Goal: Task Accomplishment & Management: Manage account settings

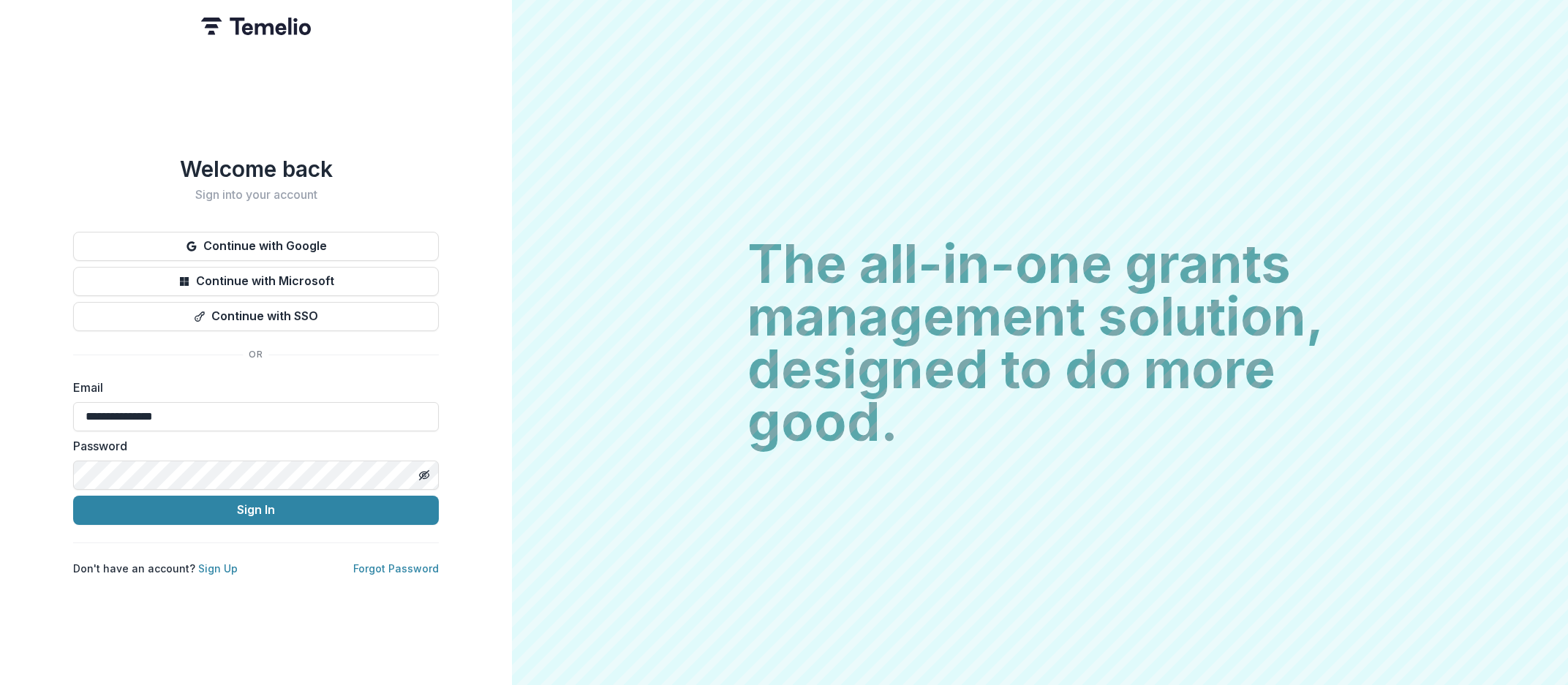
click at [233, 496] on button "Sign In" at bounding box center [256, 510] width 365 height 29
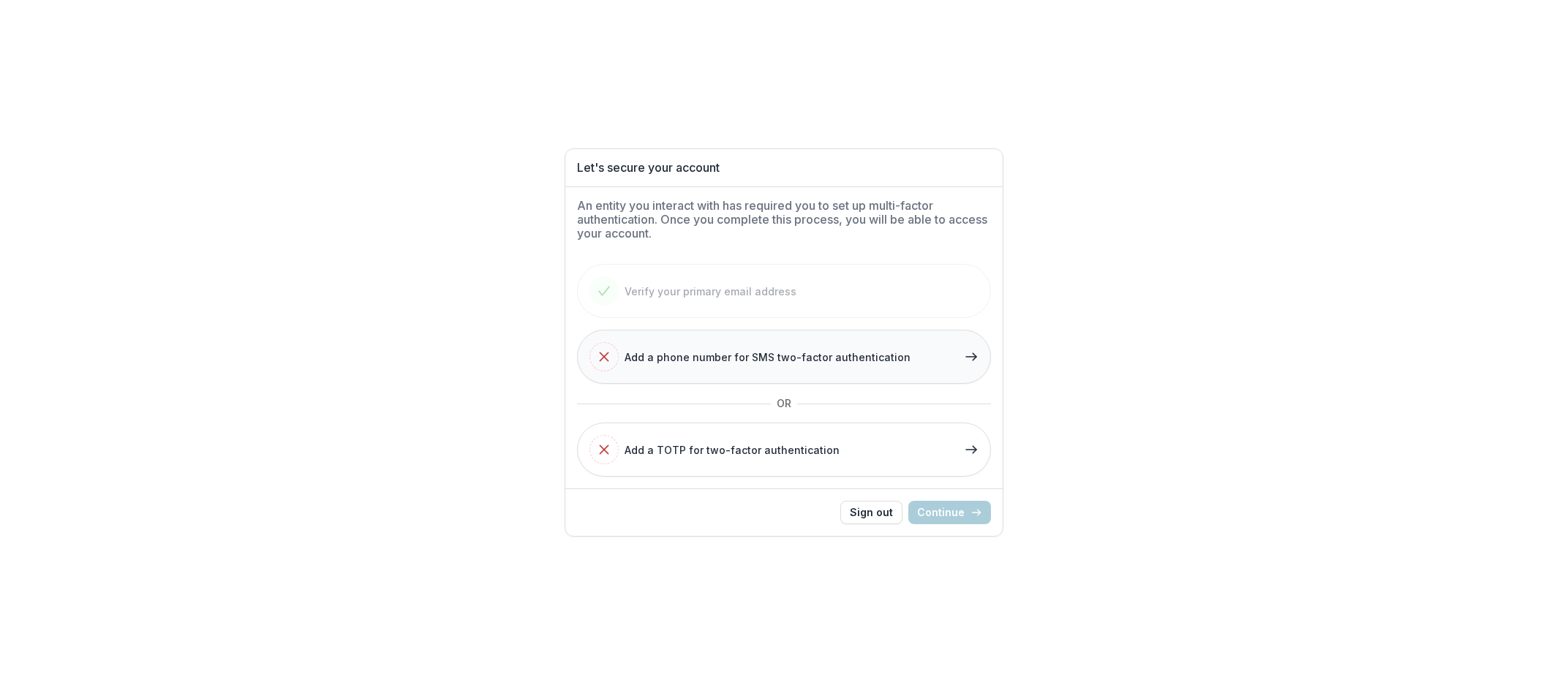
click at [849, 357] on span "Add a phone number for SMS two-factor authentication" at bounding box center [767, 357] width 286 height 15
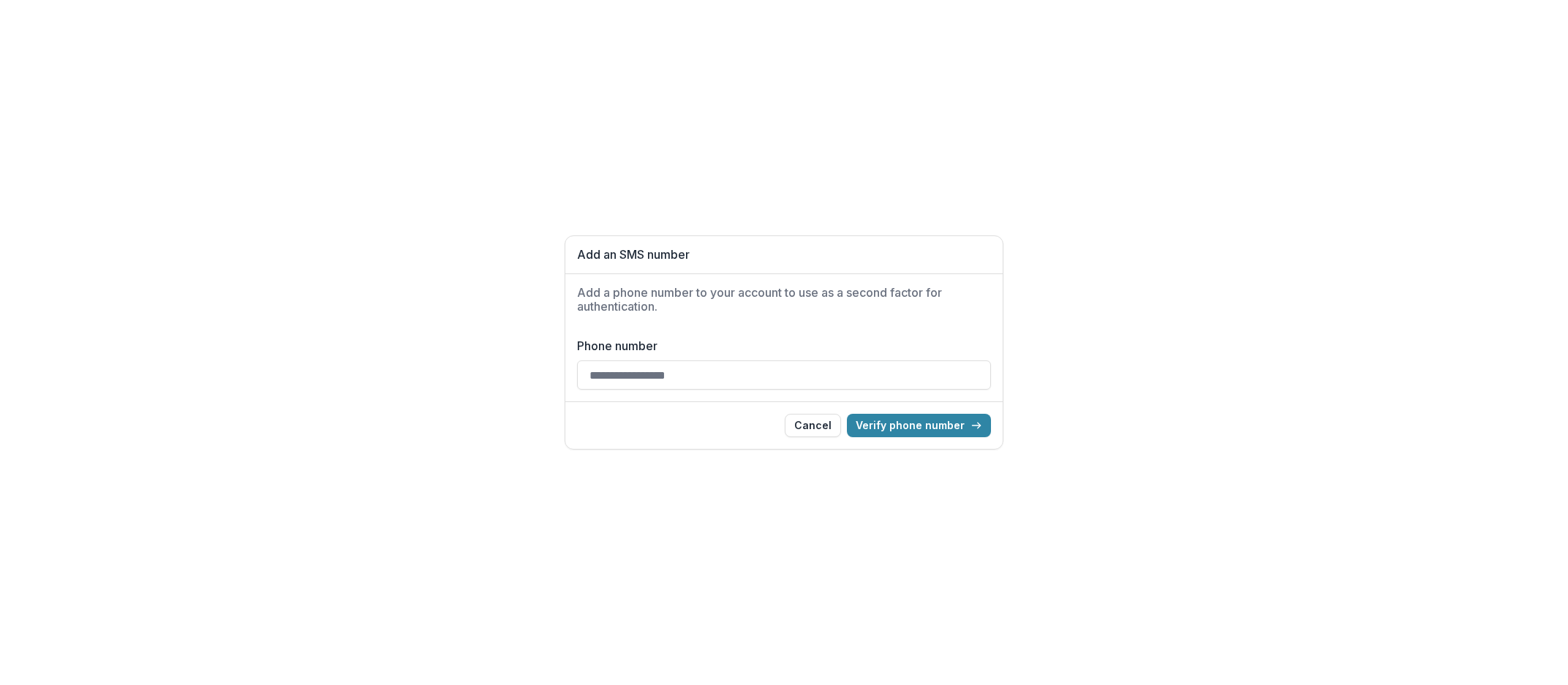
click at [651, 366] on input "Phone number" at bounding box center [784, 375] width 413 height 29
type input "**********"
click at [922, 428] on button "Verify phone number" at bounding box center [918, 425] width 144 height 23
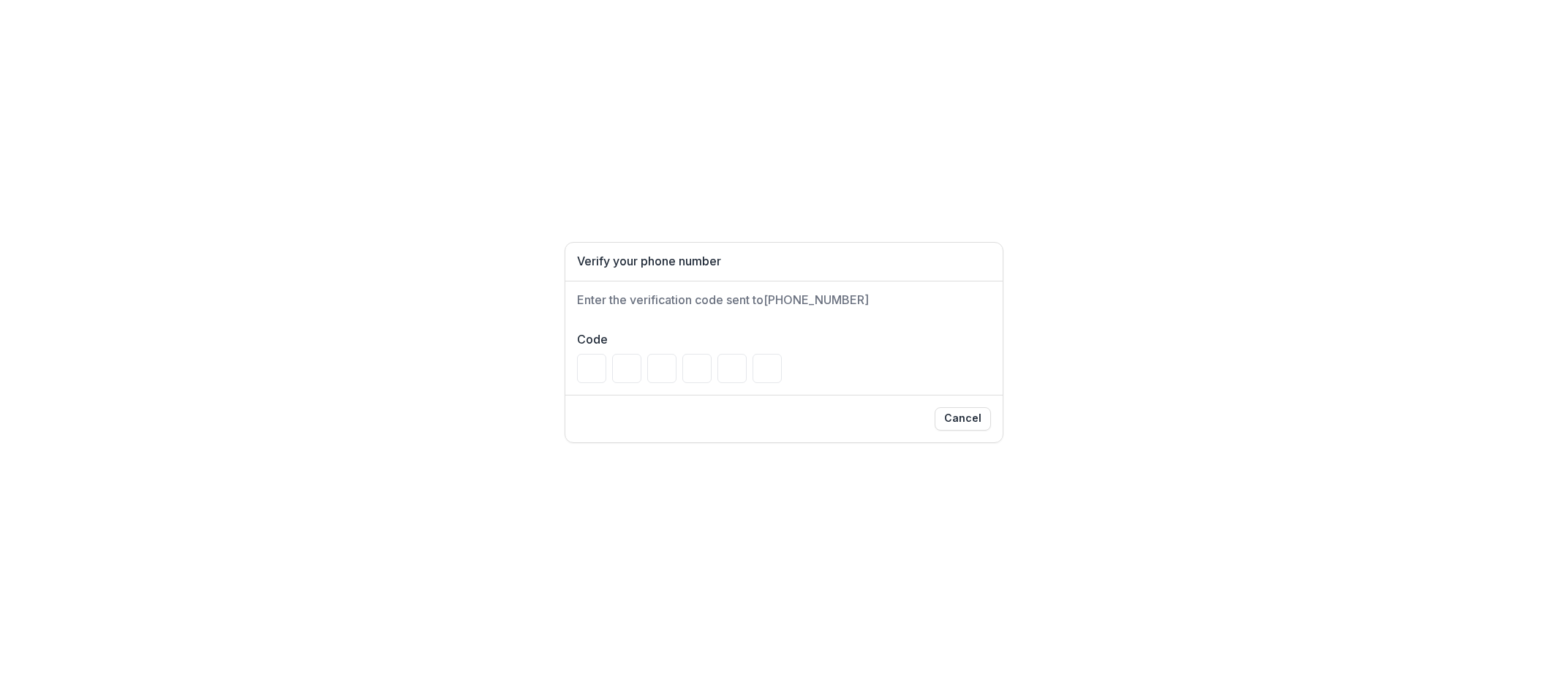
type input "*"
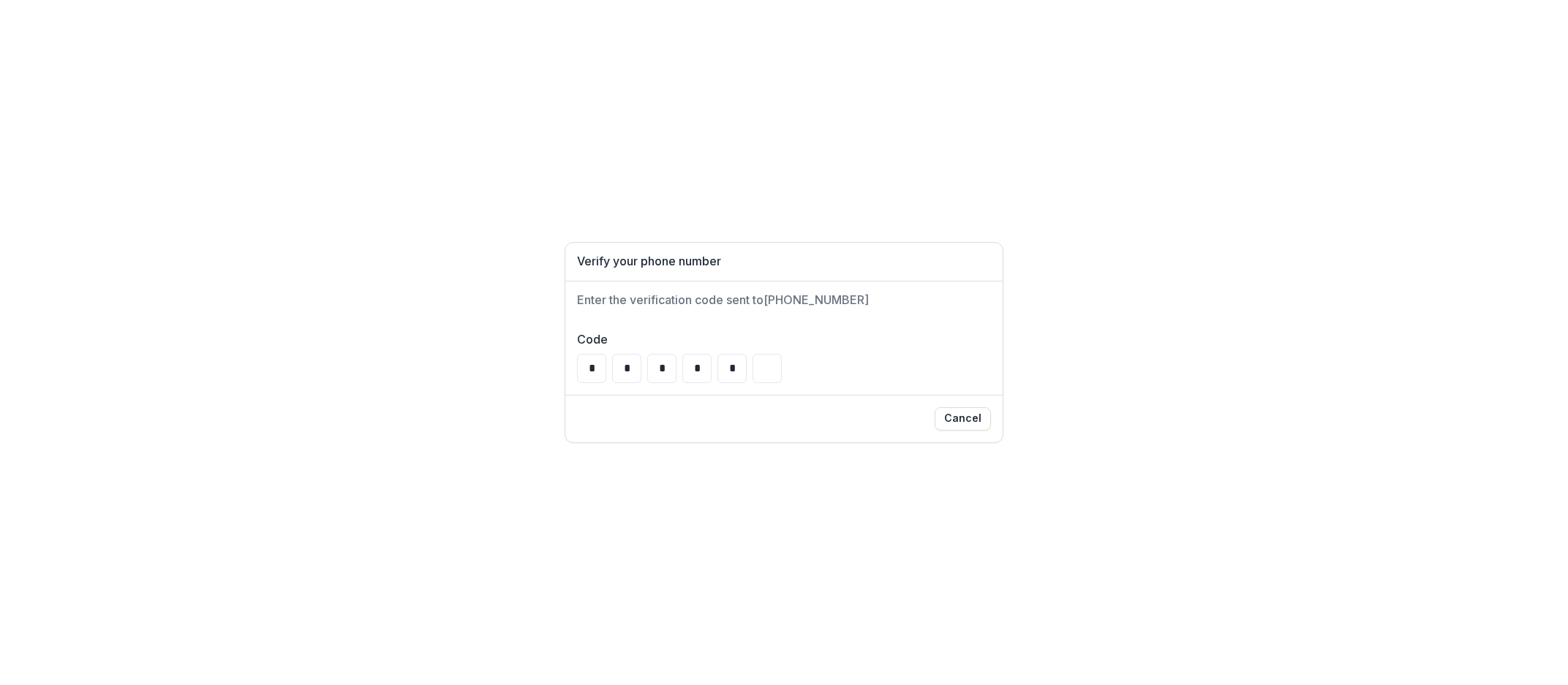
type input "*"
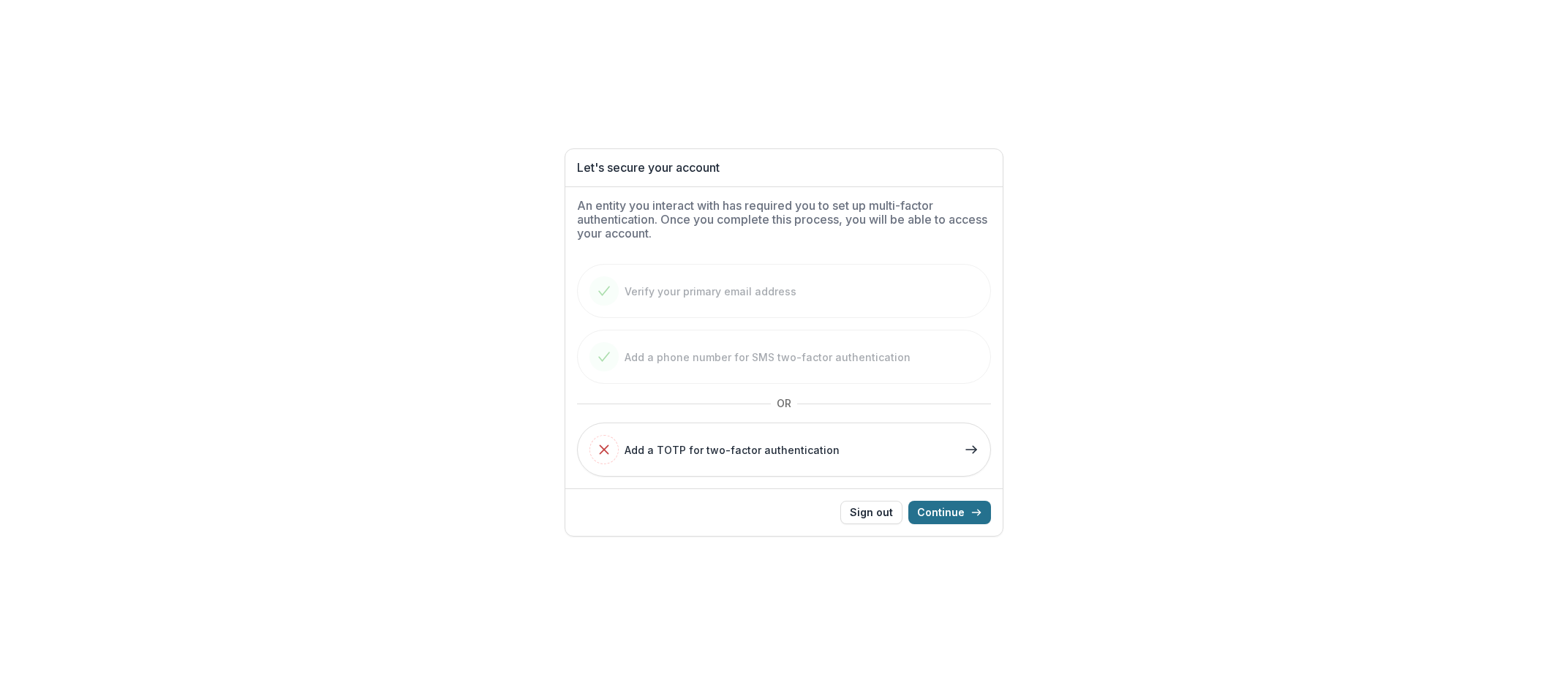
click at [964, 517] on button "Continue" at bounding box center [950, 512] width 83 height 23
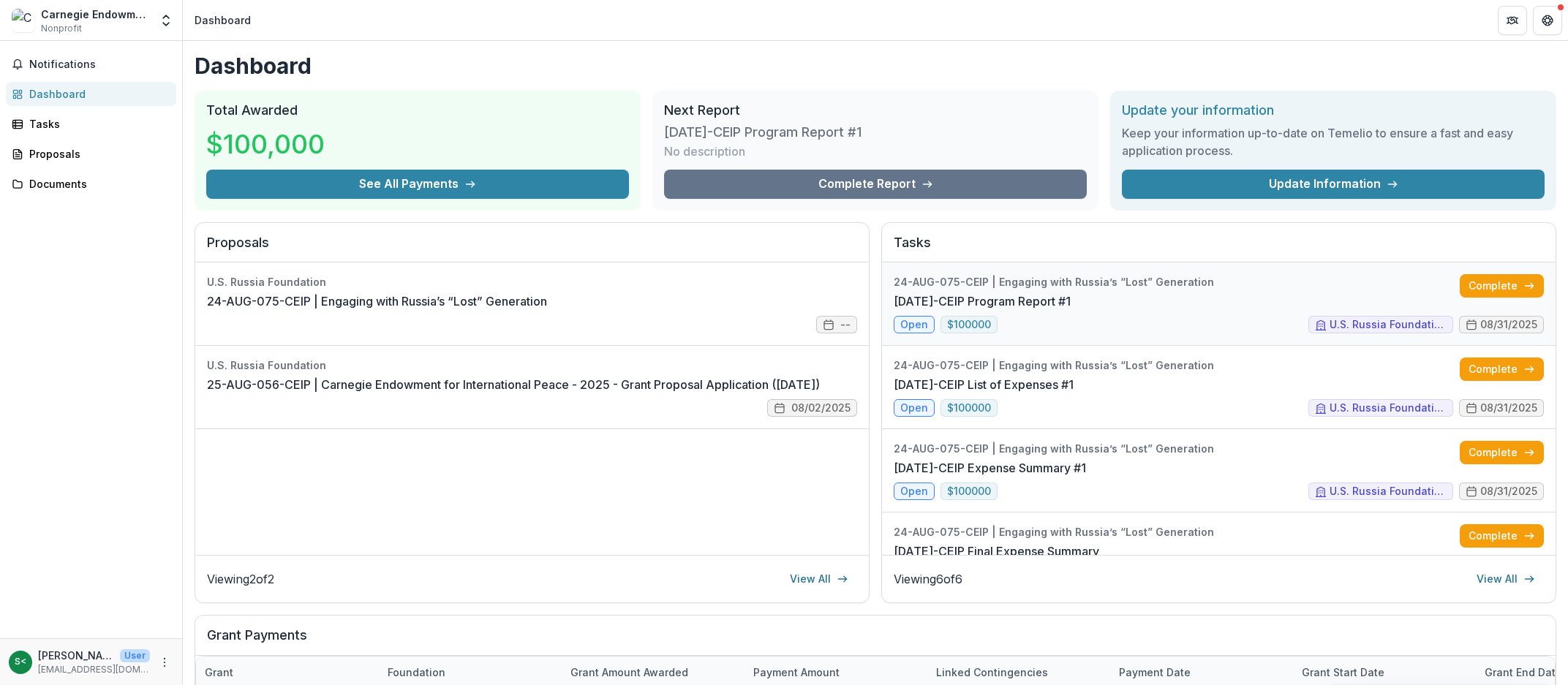
click at [1070, 297] on link "24-AUG-75-CEIP Program Report #1" at bounding box center [982, 301] width 177 height 17
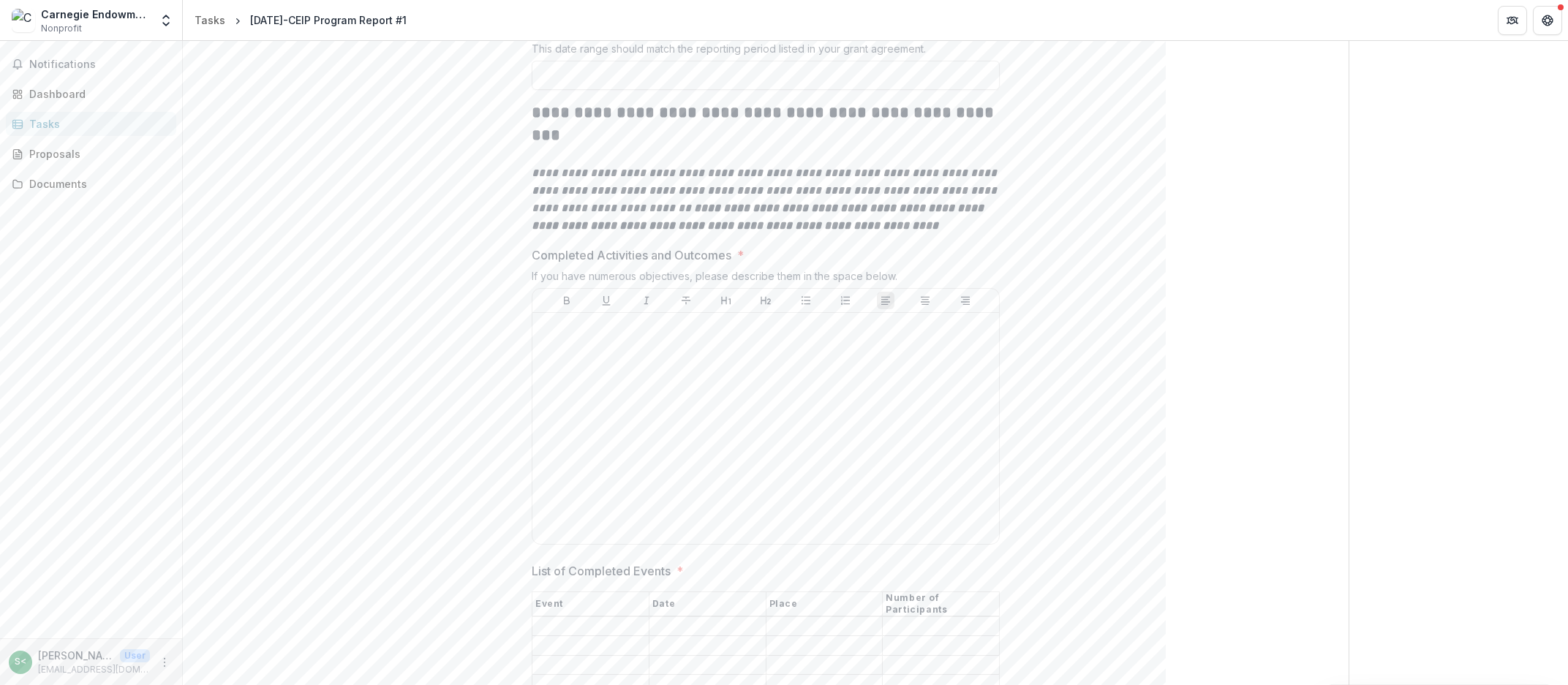
scroll to position [499, 0]
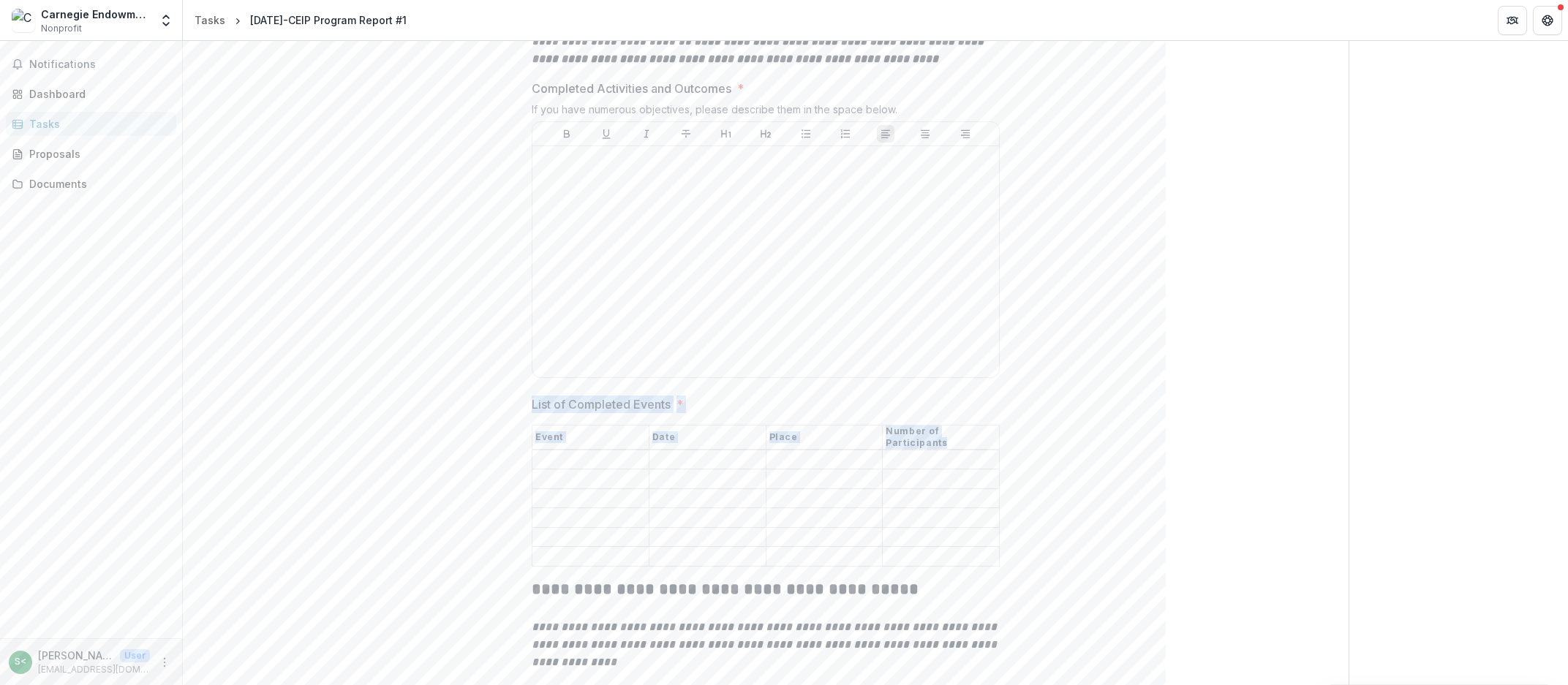
drag, startPoint x: 527, startPoint y: 373, endPoint x: 994, endPoint y: 531, distance: 493.0
copy div "List of Completed Events * Event Date Place Number of Participants"
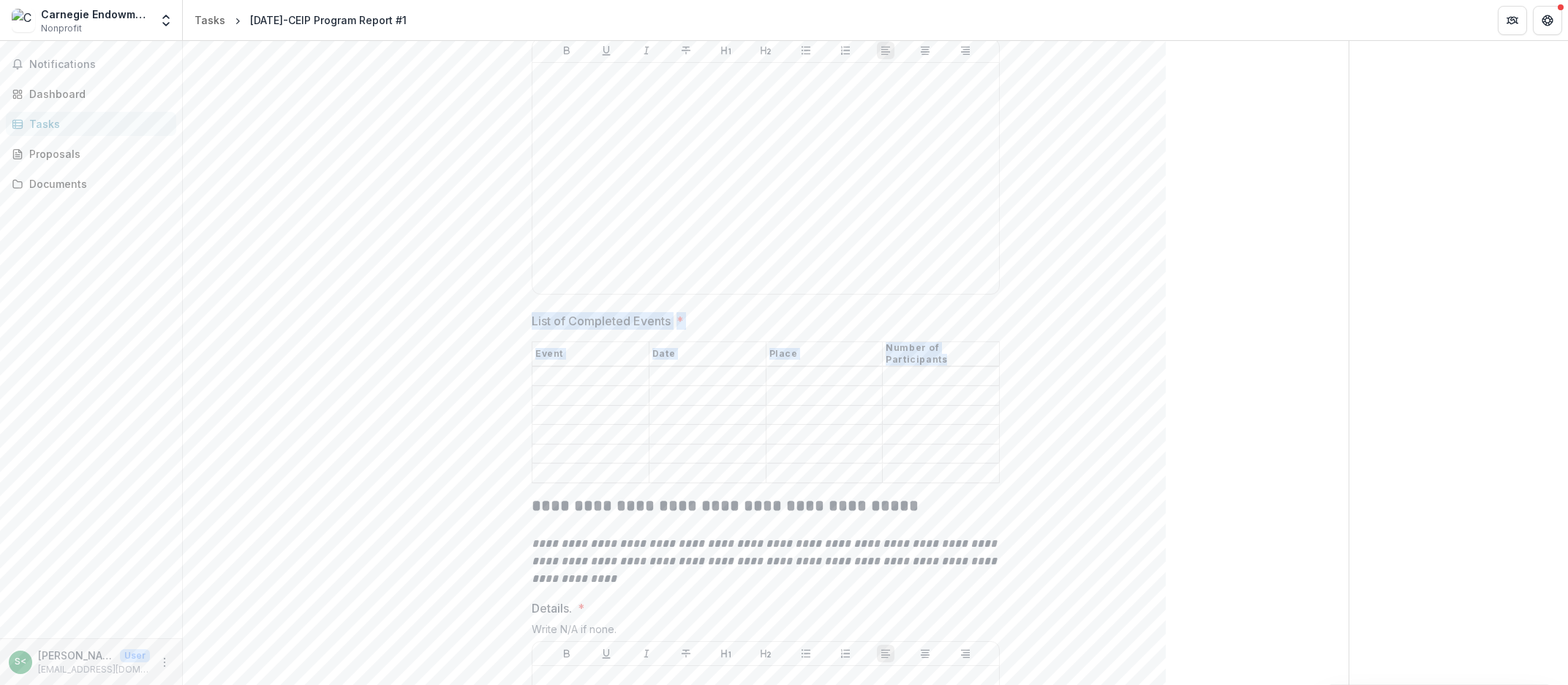
scroll to position [249, 0]
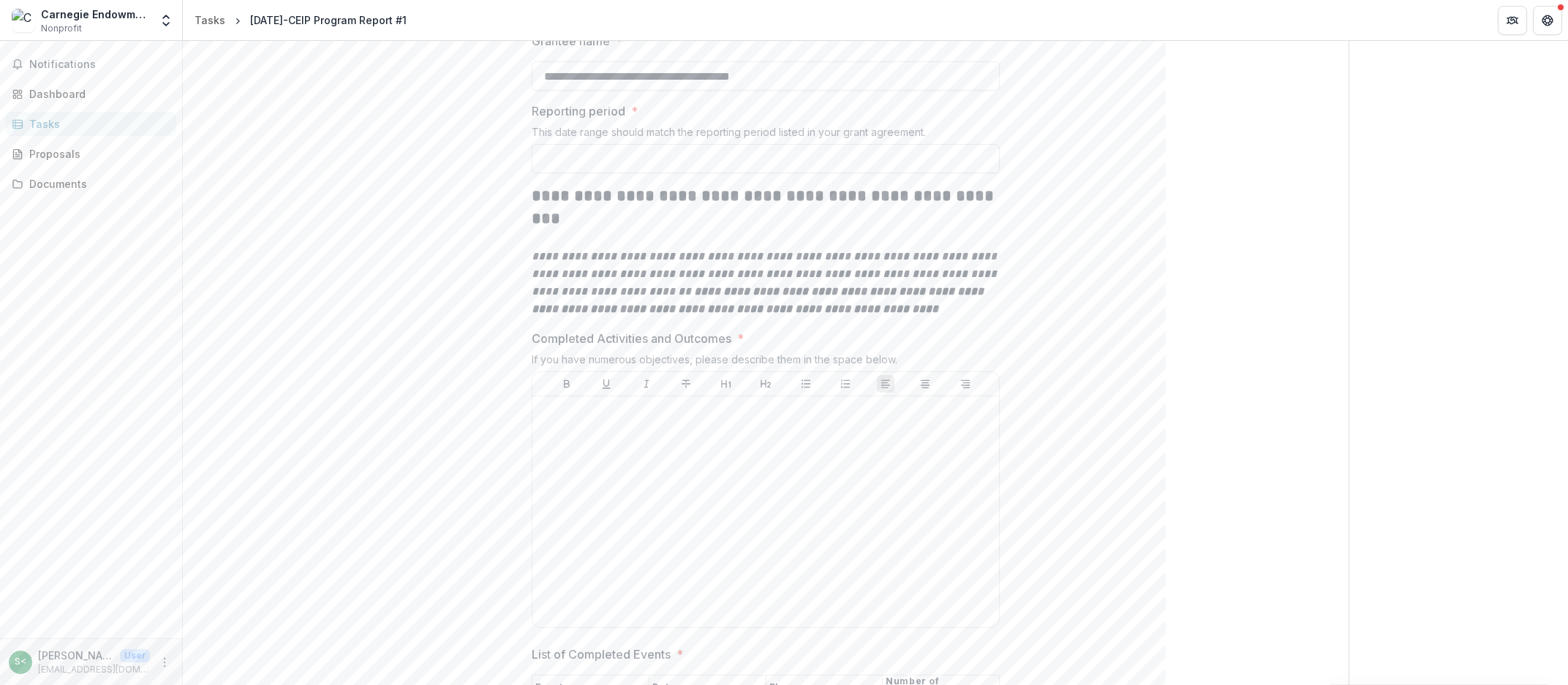
click at [607, 329] on p "Completed Activities and Outcomes" at bounding box center [631, 338] width 200 height 17
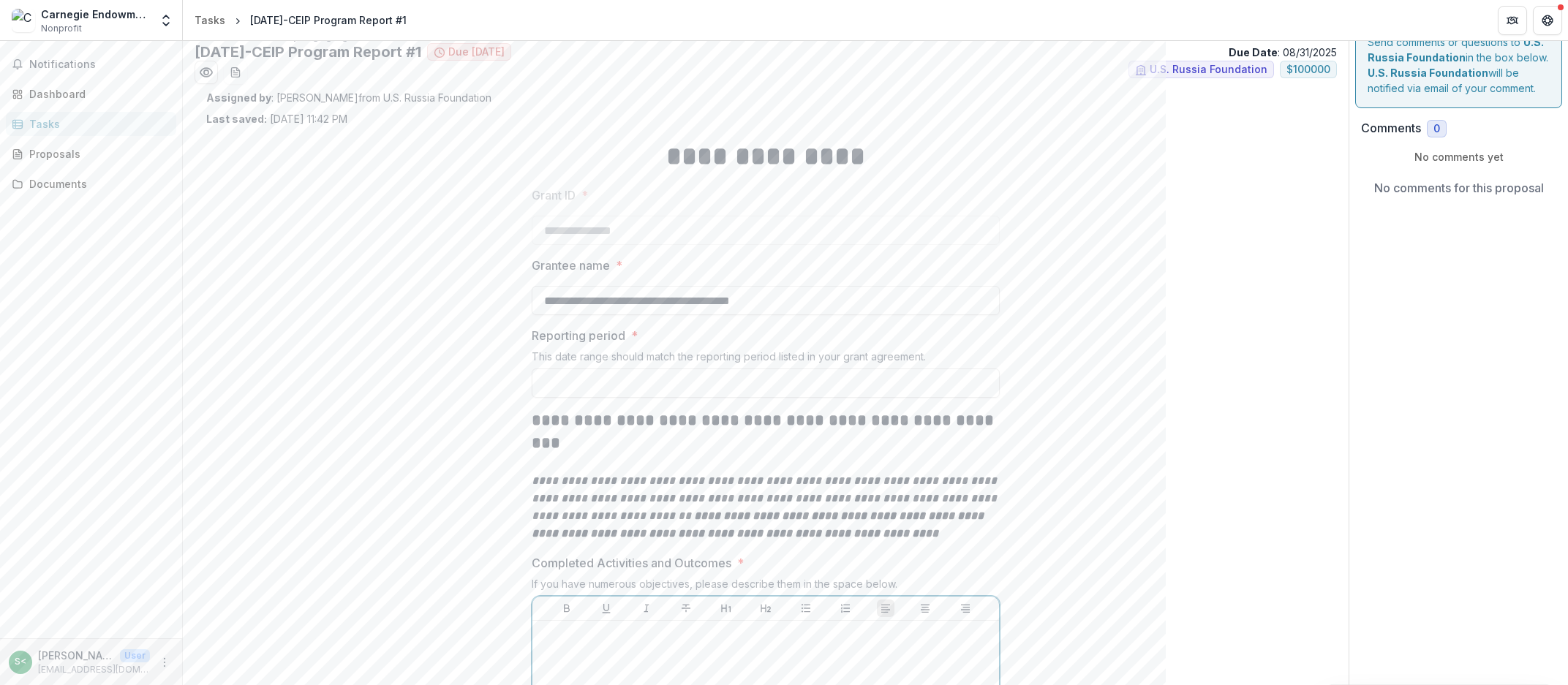
scroll to position [0, 0]
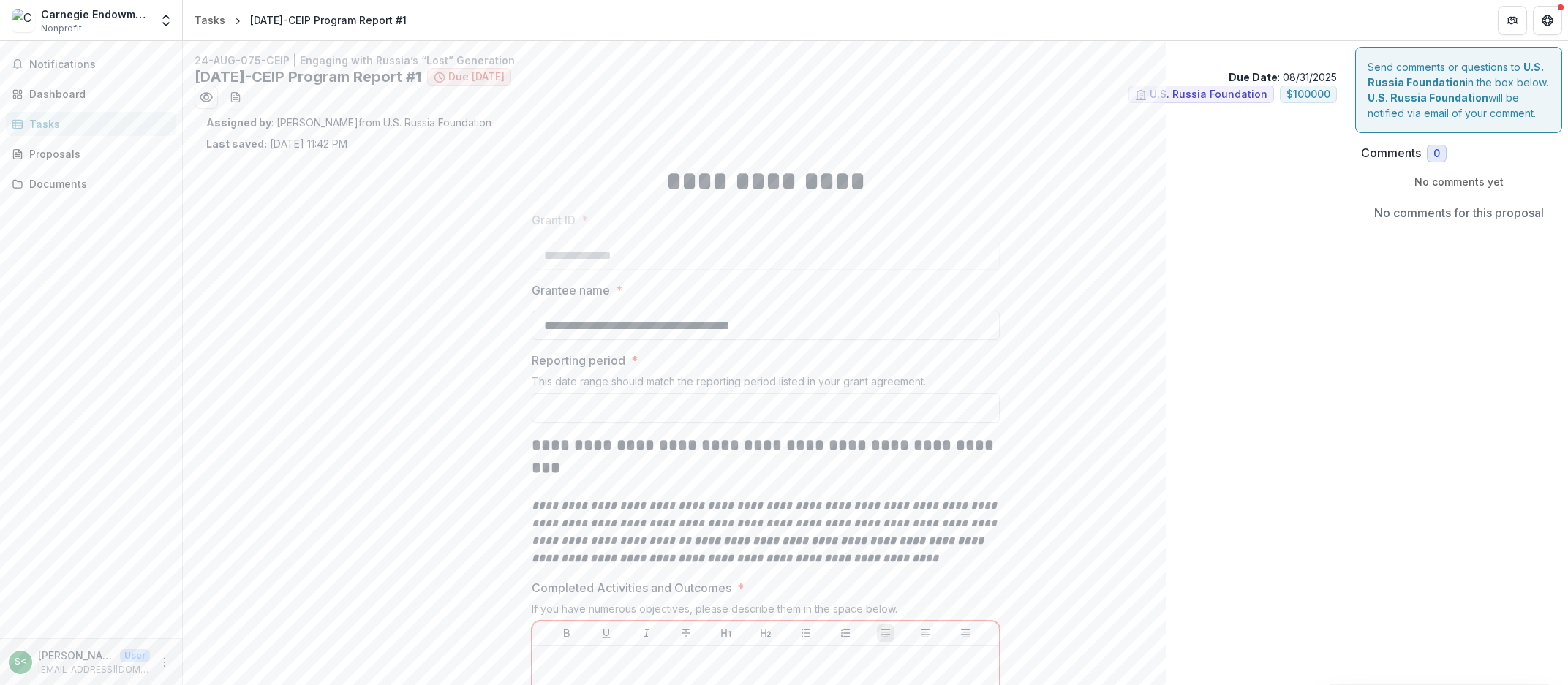
click at [82, 114] on link "Tasks" at bounding box center [91, 124] width 170 height 24
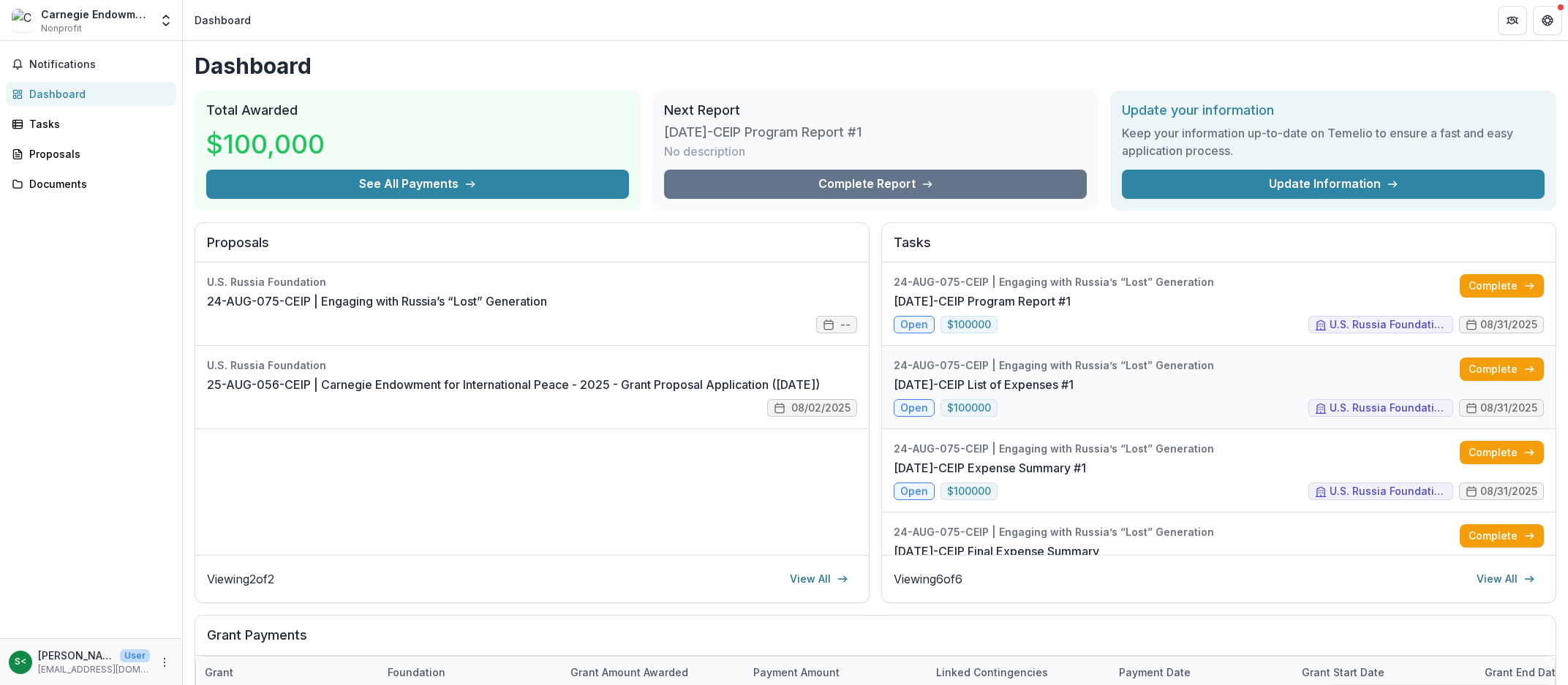
click at [1072, 389] on link "24-AUG-75-CEIP List of Expenses #1" at bounding box center [984, 385] width 180 height 17
